Goal: Information Seeking & Learning: Learn about a topic

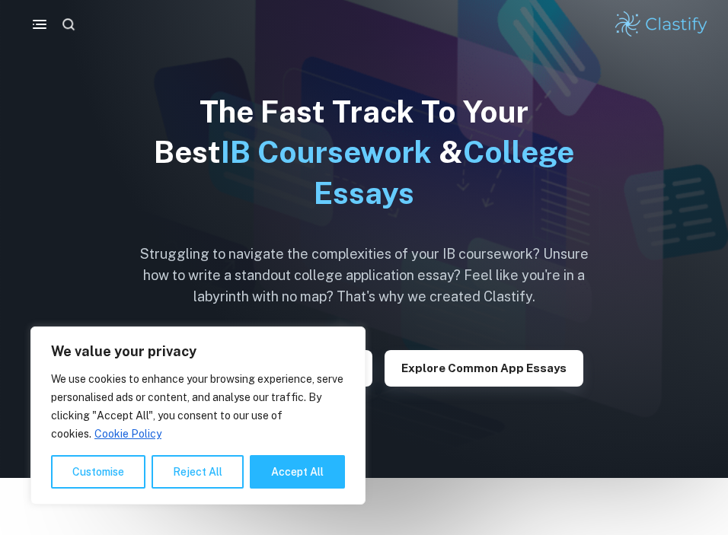
click at [74, 24] on icon "button" at bounding box center [69, 25] width 16 height 16
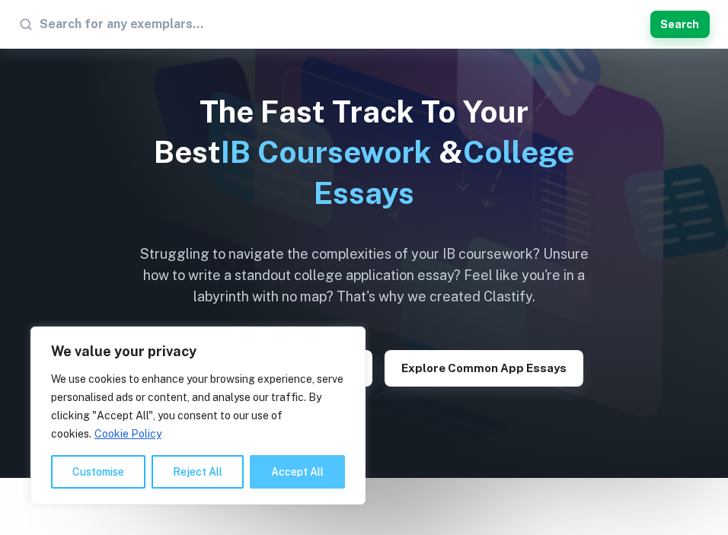
click at [279, 471] on button "Accept All" at bounding box center [297, 473] width 95 height 34
checkbox input "true"
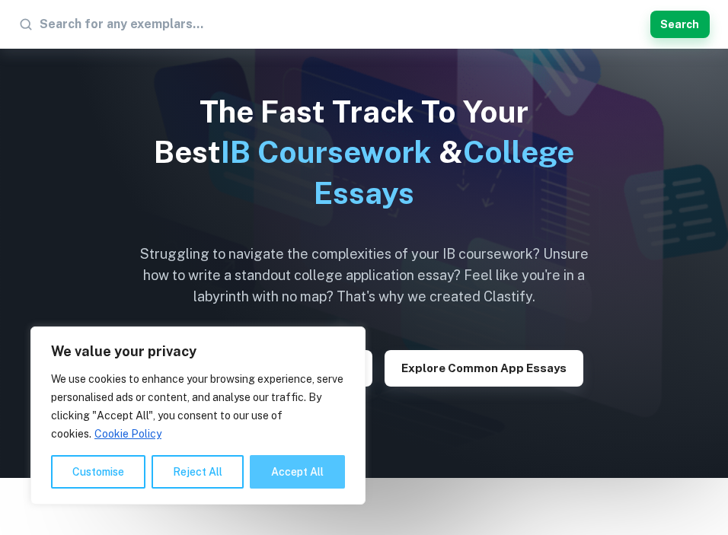
checkbox input "true"
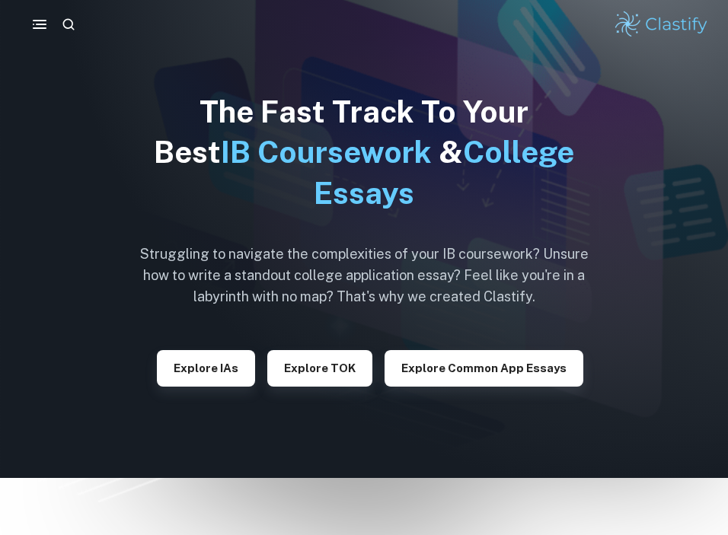
click at [78, 24] on button "button" at bounding box center [68, 24] width 27 height 27
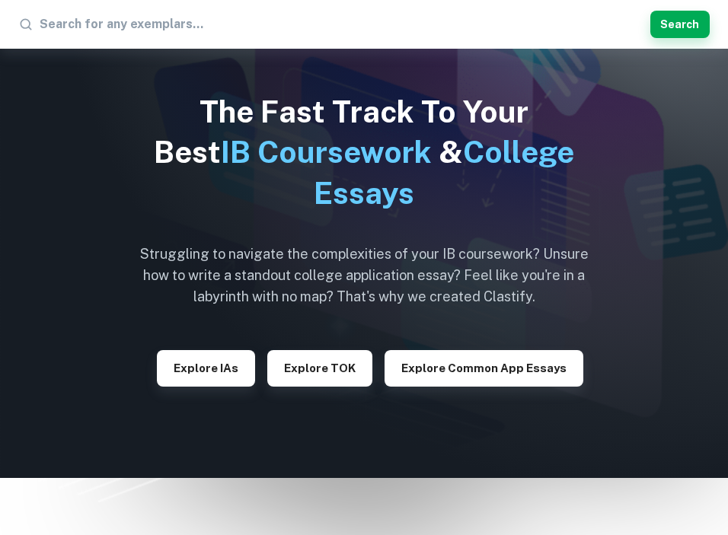
click at [121, 27] on input "text" at bounding box center [342, 24] width 605 height 24
type input "medea HL essay"
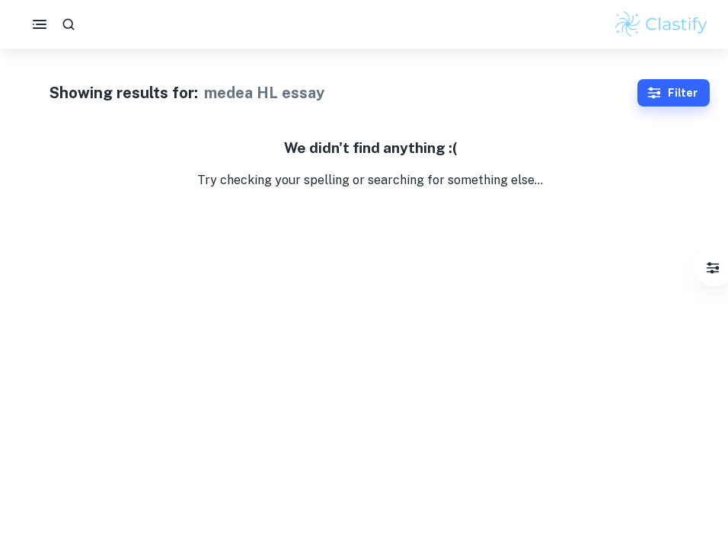
click at [129, 282] on body "We value your privacy We use cookies to enhance your browsing experience, serve…" at bounding box center [364, 316] width 728 height 535
click at [66, 22] on icon "button" at bounding box center [68, 24] width 15 height 15
click at [685, 31] on button "Search" at bounding box center [680, 24] width 59 height 27
click at [35, 13] on button "button" at bounding box center [39, 24] width 30 height 30
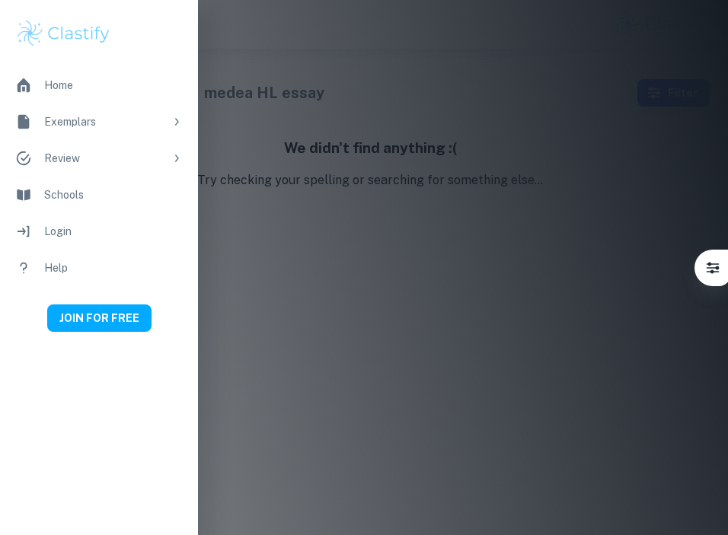
click at [178, 123] on icon at bounding box center [177, 122] width 12 height 12
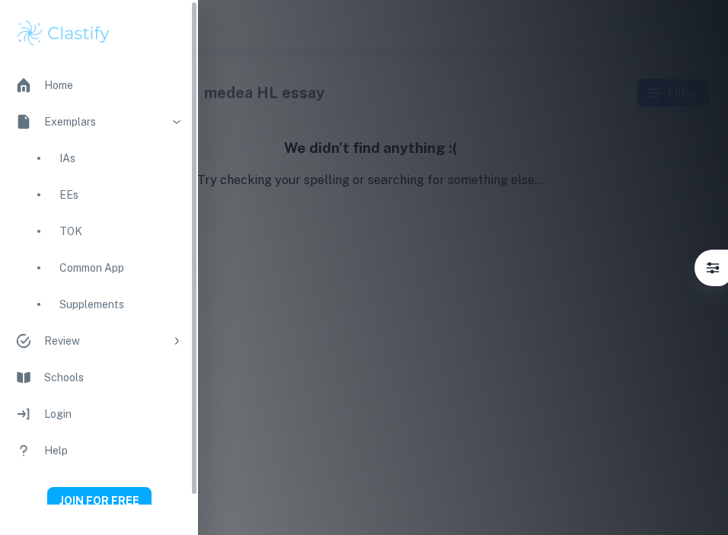
scroll to position [10, 0]
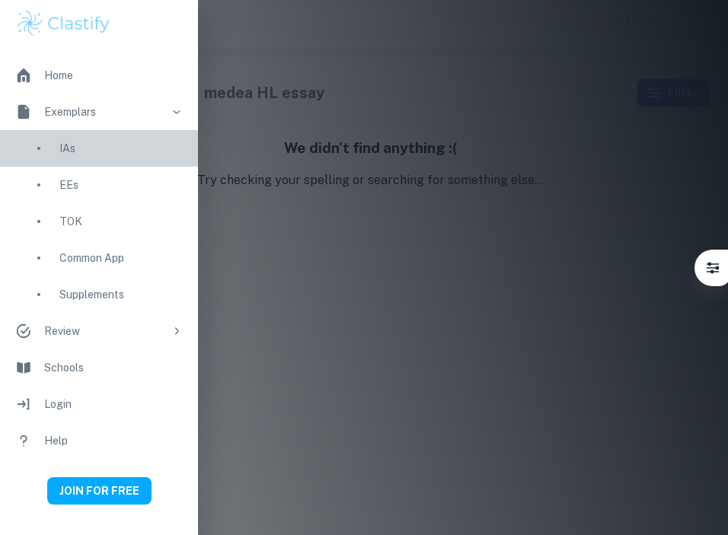
click at [65, 145] on div "IAs" at bounding box center [120, 148] width 123 height 17
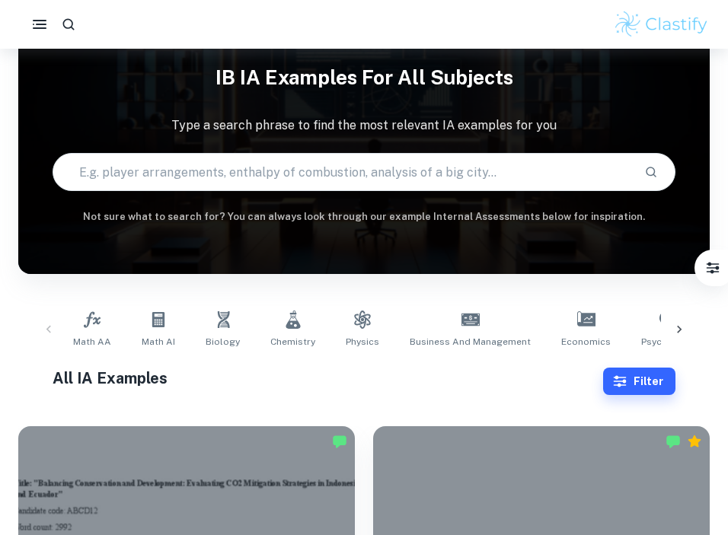
scroll to position [129, 0]
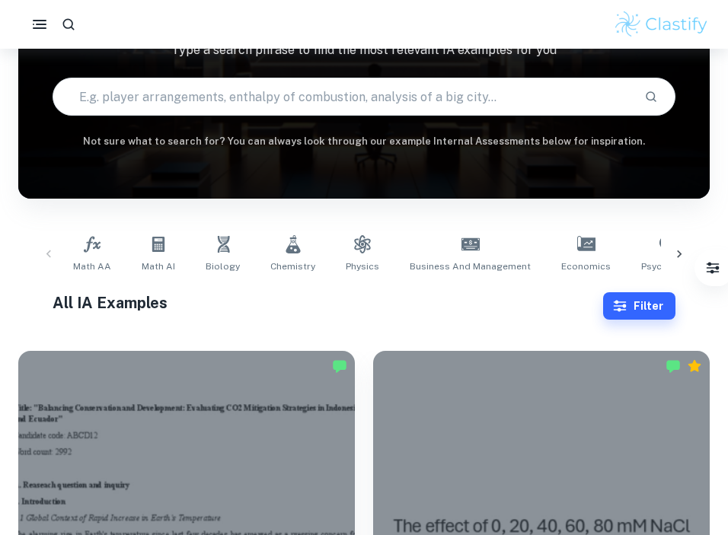
click at [683, 251] on icon at bounding box center [679, 254] width 15 height 15
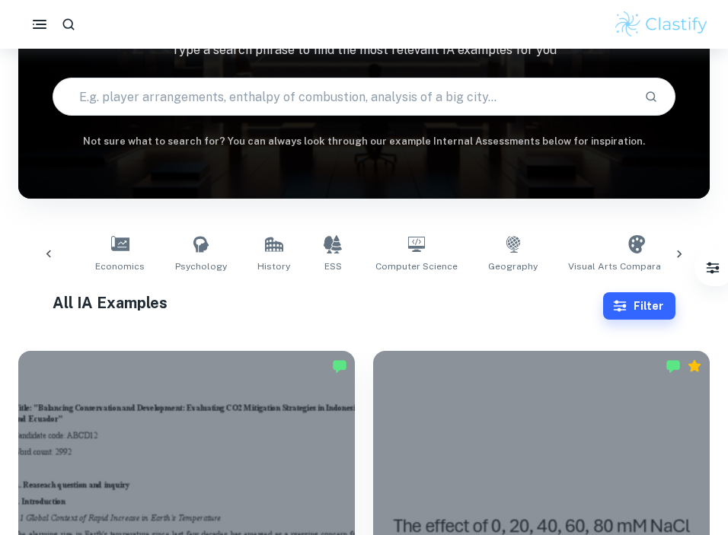
scroll to position [0, 565]
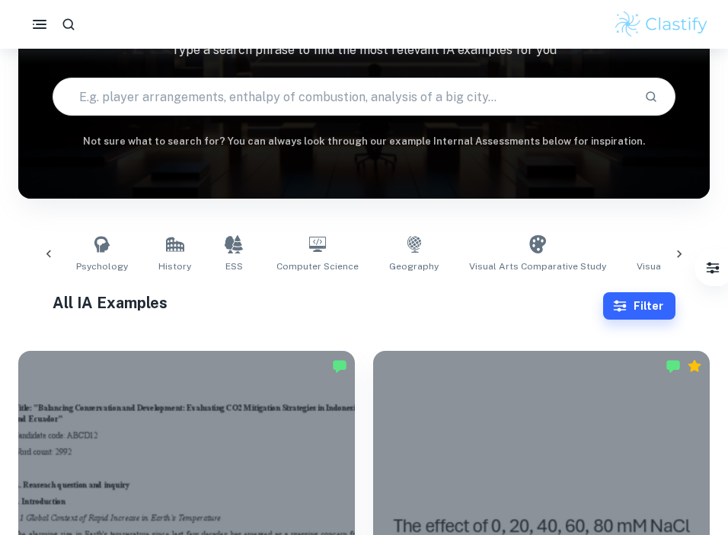
click at [682, 248] on icon at bounding box center [679, 254] width 15 height 15
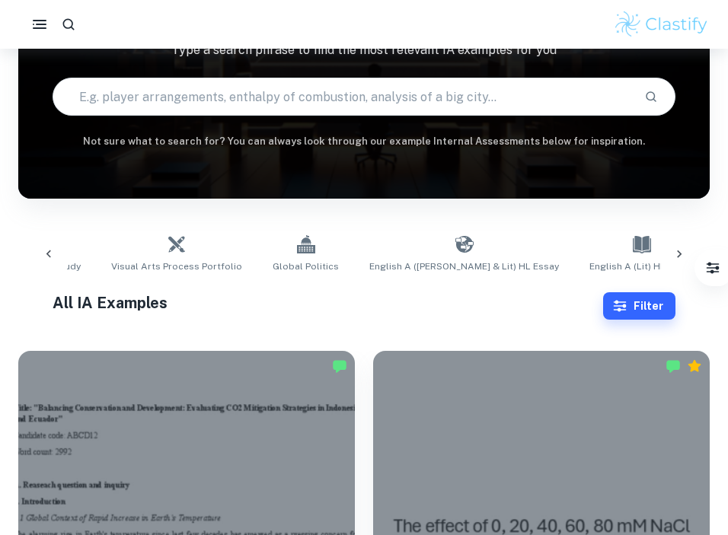
scroll to position [0, 1130]
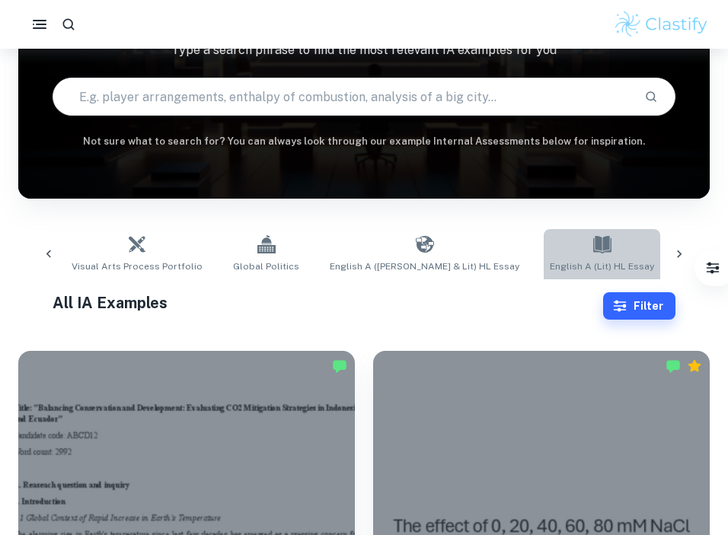
click at [544, 237] on link "English A (Lit) HL Essay" at bounding box center [602, 254] width 117 height 50
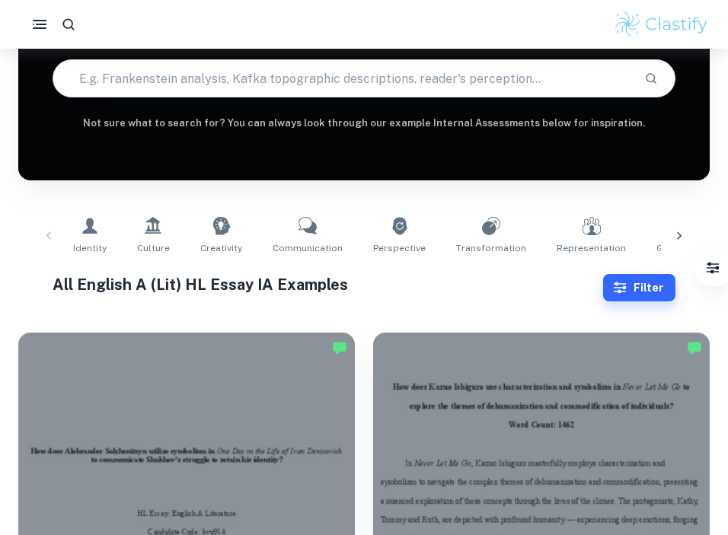
scroll to position [27, 0]
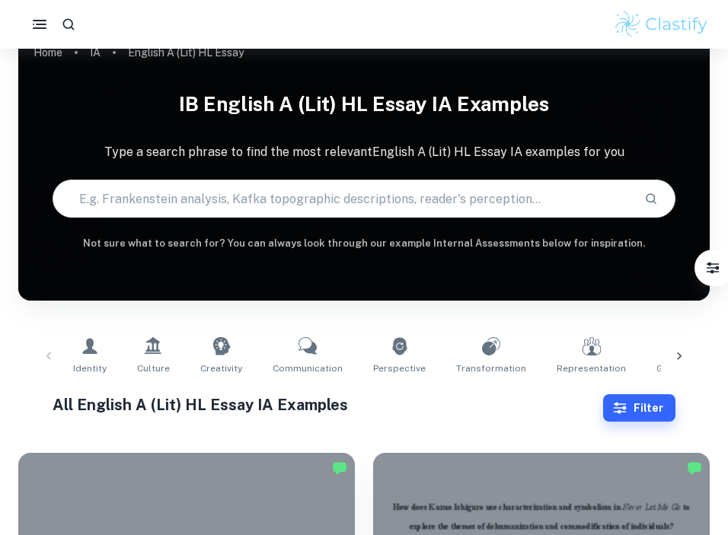
click at [235, 205] on input "text" at bounding box center [342, 198] width 578 height 43
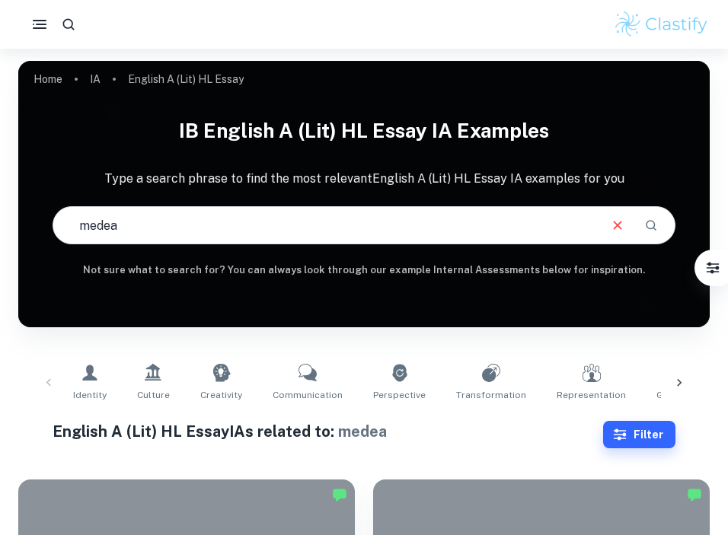
click at [97, 232] on input "medea" at bounding box center [324, 225] width 543 height 43
click at [153, 239] on input "macbeth" at bounding box center [324, 225] width 543 height 43
click at [153, 240] on input "macbeth" at bounding box center [324, 225] width 543 height 43
type input "a"
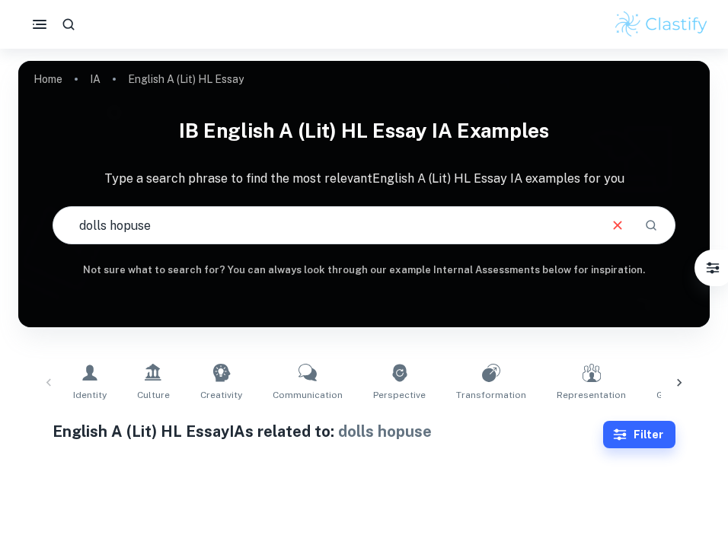
click at [173, 225] on input "dolls hopuse" at bounding box center [324, 225] width 543 height 43
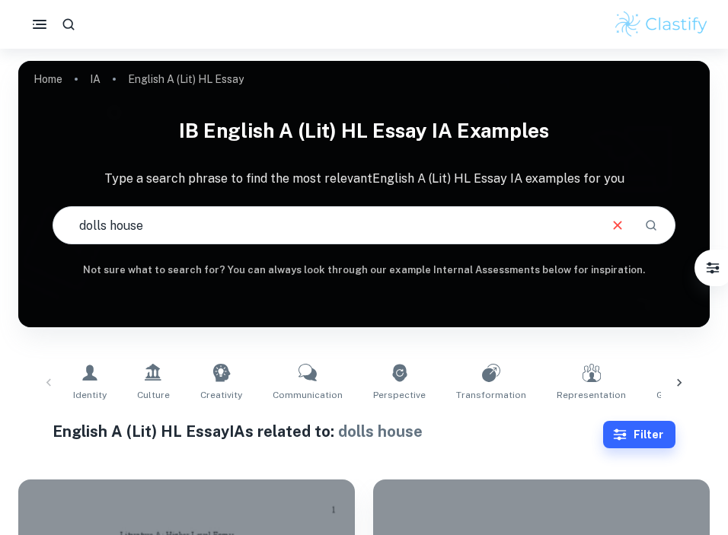
click at [139, 216] on input "dolls house" at bounding box center [324, 225] width 543 height 43
type input "d"
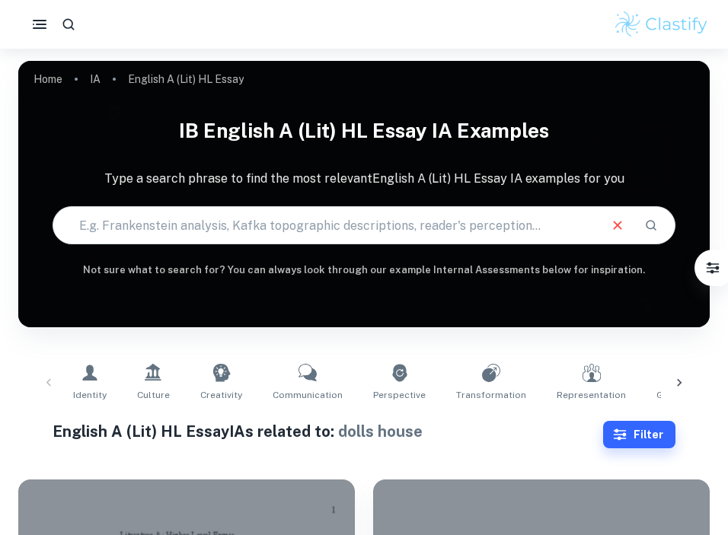
click at [139, 216] on input "text" at bounding box center [324, 225] width 543 height 43
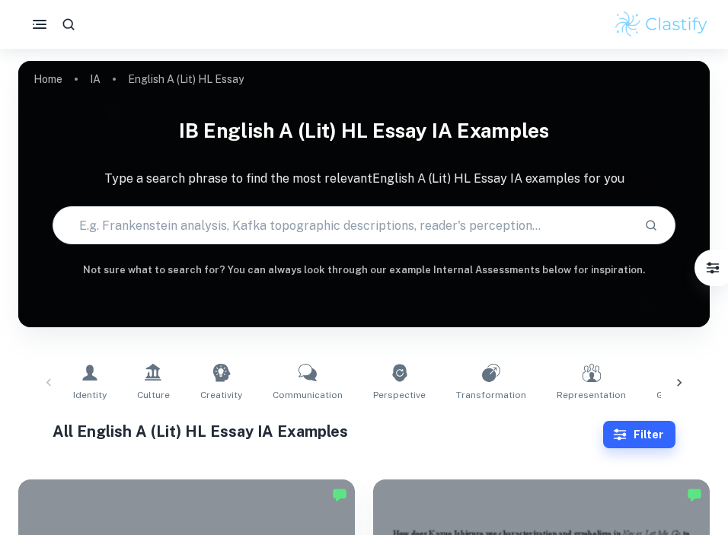
scroll to position [235, 0]
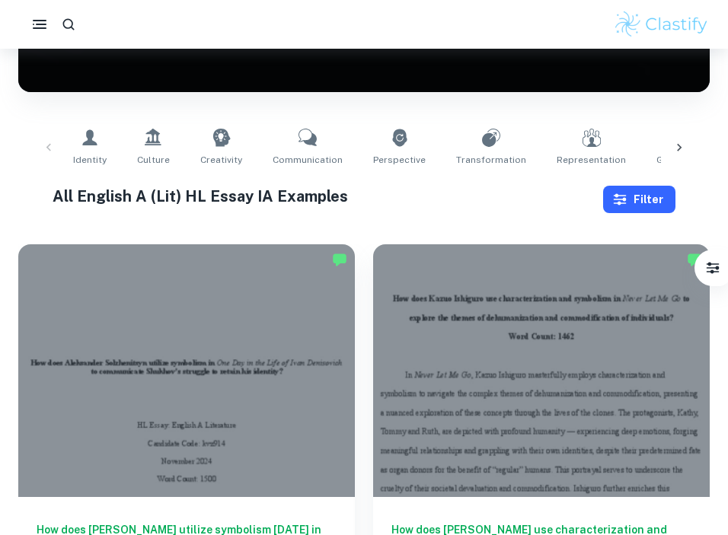
click at [647, 207] on button "Filter" at bounding box center [639, 199] width 72 height 27
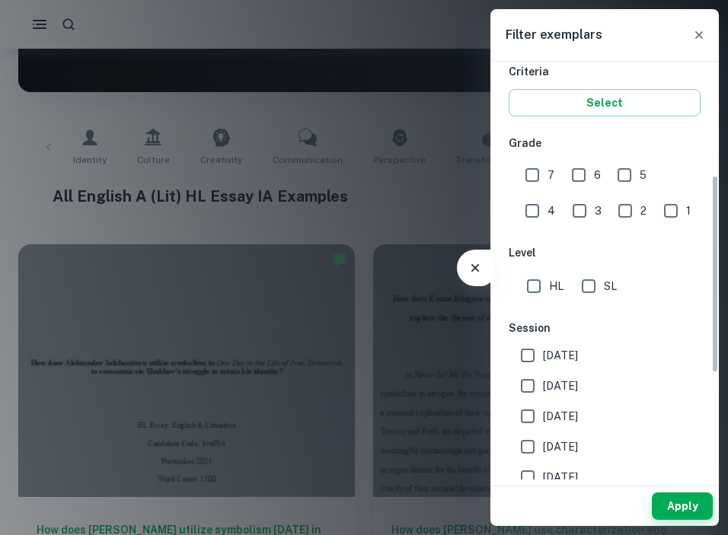
scroll to position [271, 0]
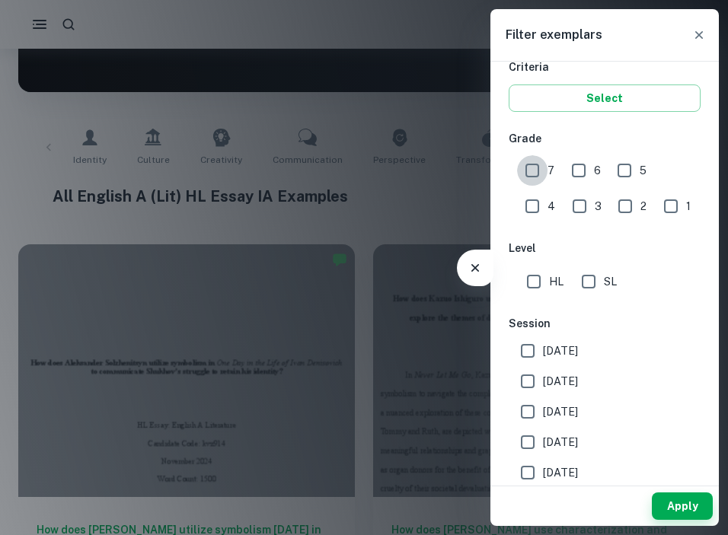
click at [532, 162] on input "7" at bounding box center [532, 170] width 30 height 30
checkbox input "true"
click at [538, 281] on input "HL" at bounding box center [534, 282] width 30 height 30
checkbox input "true"
drag, startPoint x: 670, startPoint y: 500, endPoint x: 334, endPoint y: 146, distance: 488.1
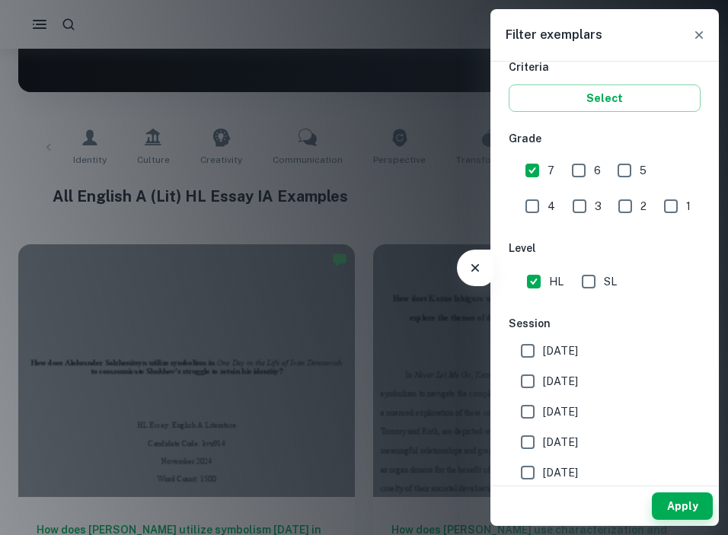
click at [671, 500] on button "Apply" at bounding box center [682, 506] width 61 height 27
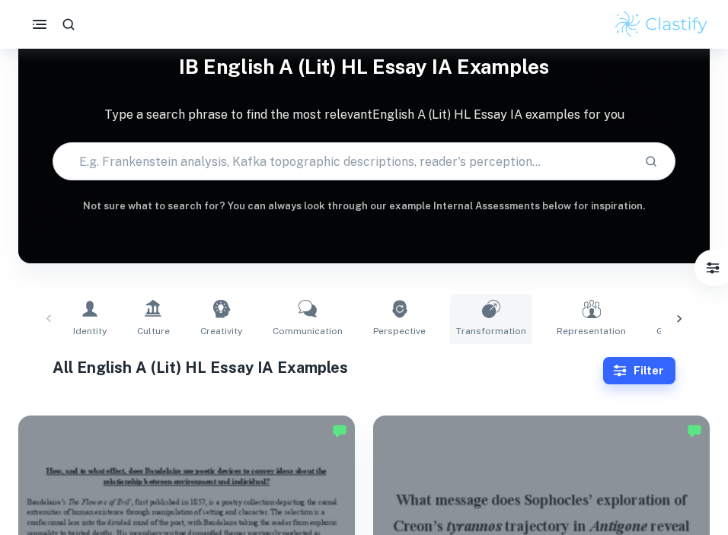
scroll to position [175, 0]
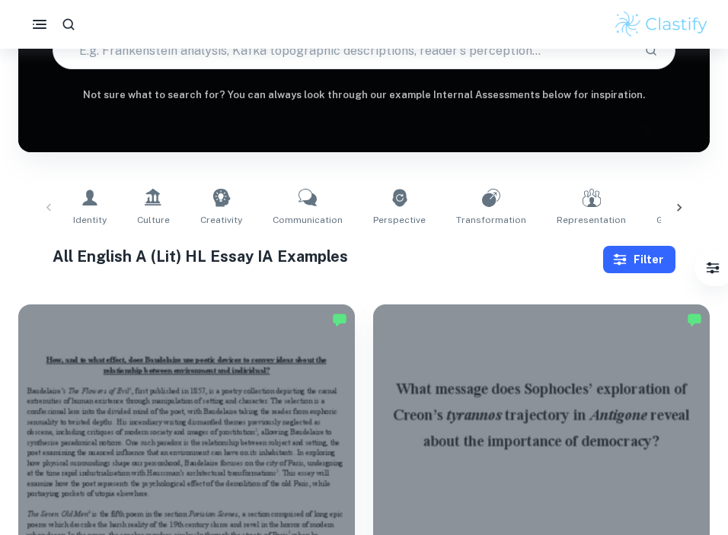
click at [644, 265] on button "Filter" at bounding box center [639, 259] width 72 height 27
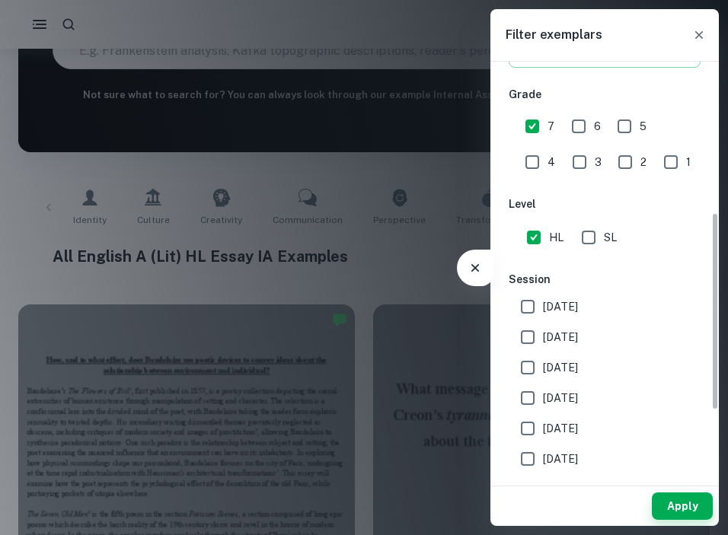
scroll to position [320, 0]
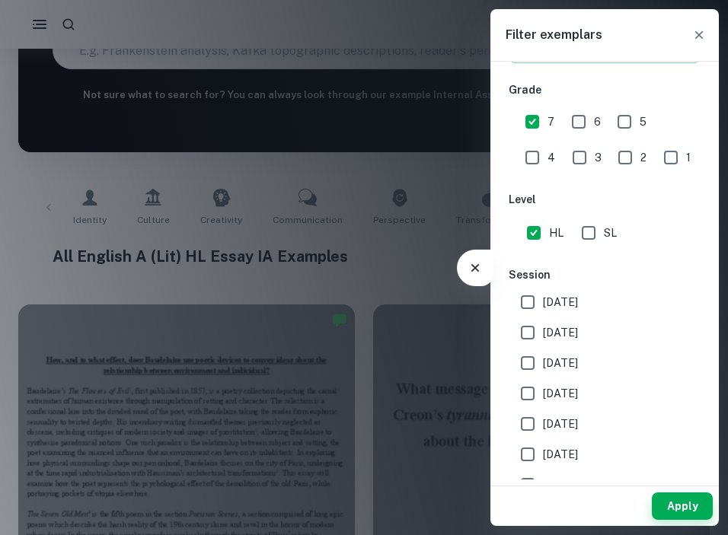
click at [587, 117] on input "6" at bounding box center [579, 122] width 30 height 30
checkbox input "true"
click at [676, 508] on button "Apply" at bounding box center [682, 506] width 61 height 27
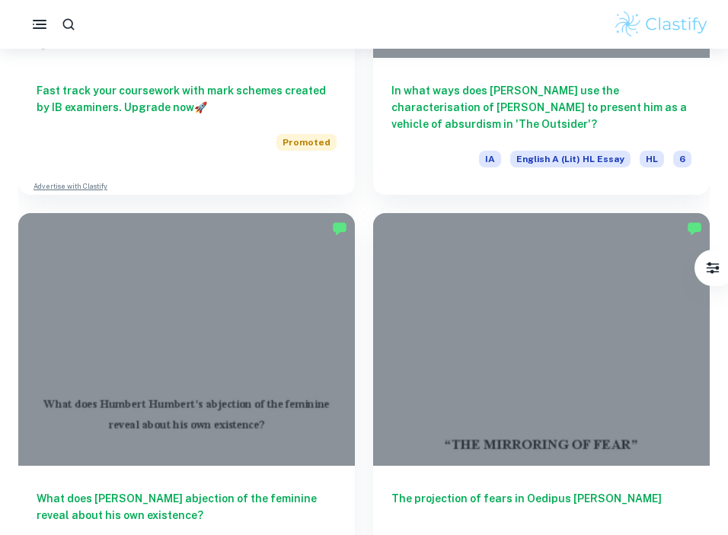
scroll to position [1896, 0]
